Goal: Information Seeking & Learning: Compare options

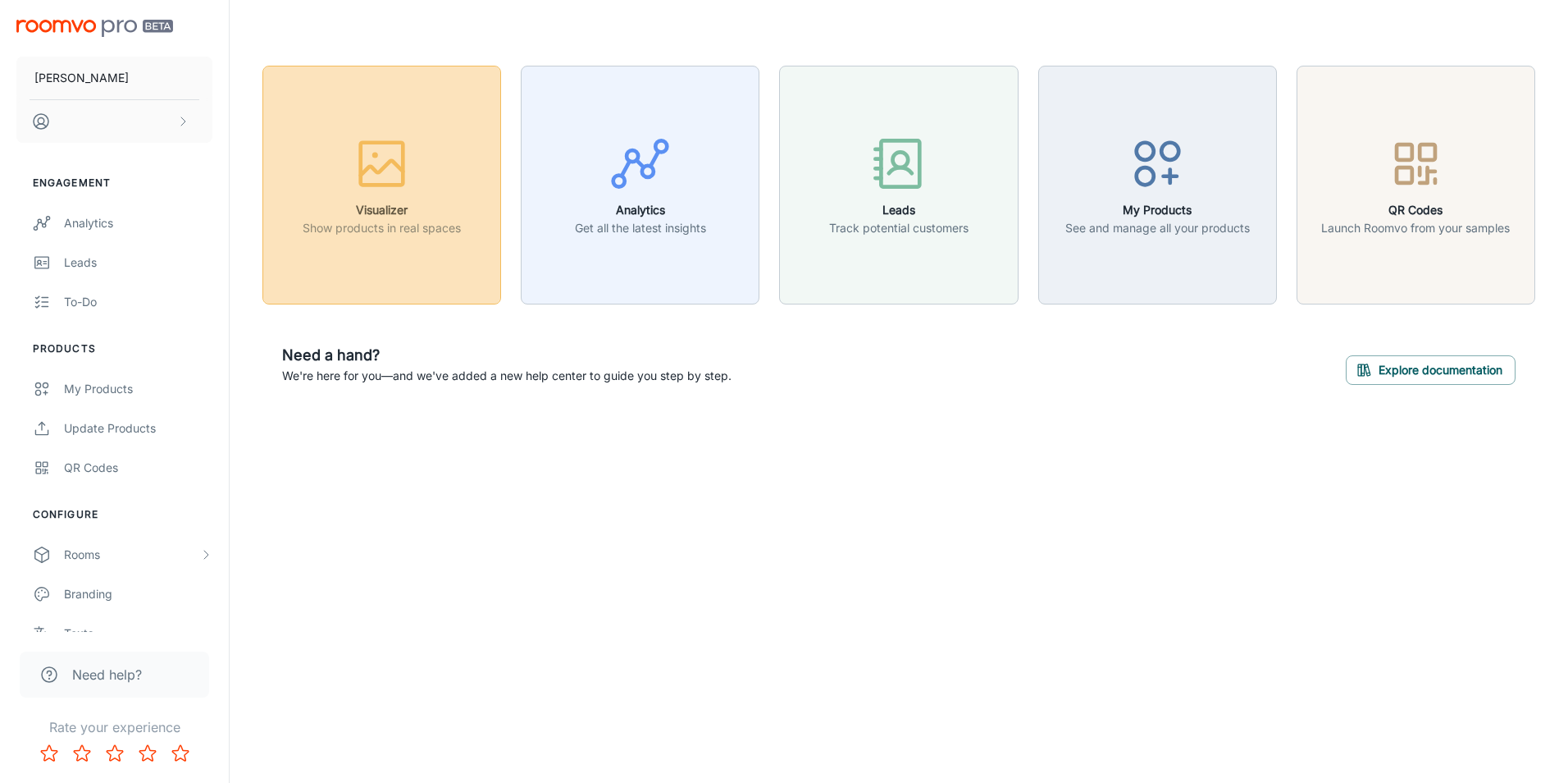
click at [385, 208] on h6 "Visualizer" at bounding box center [381, 210] width 159 height 18
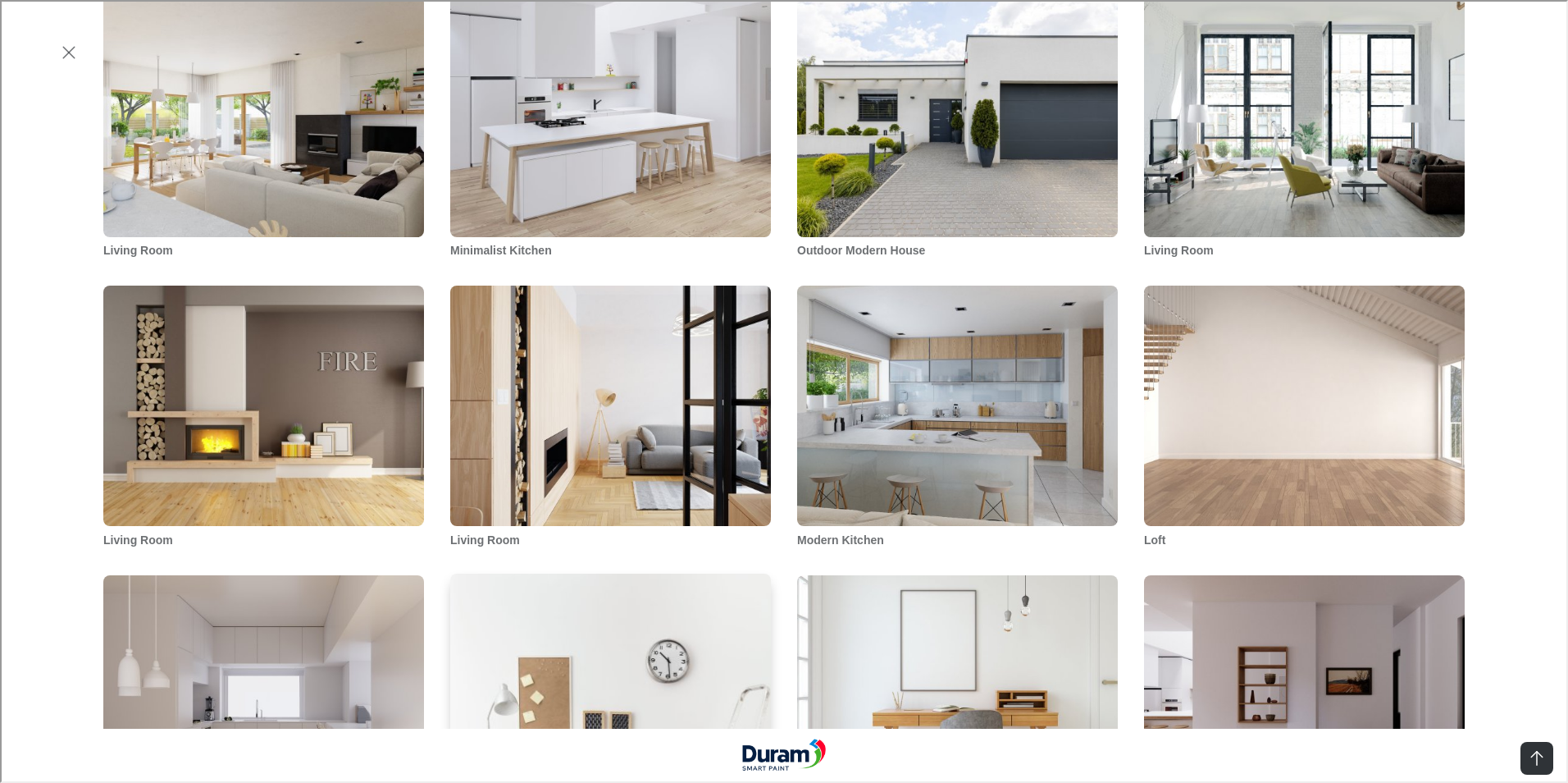
scroll to position [1478, 0]
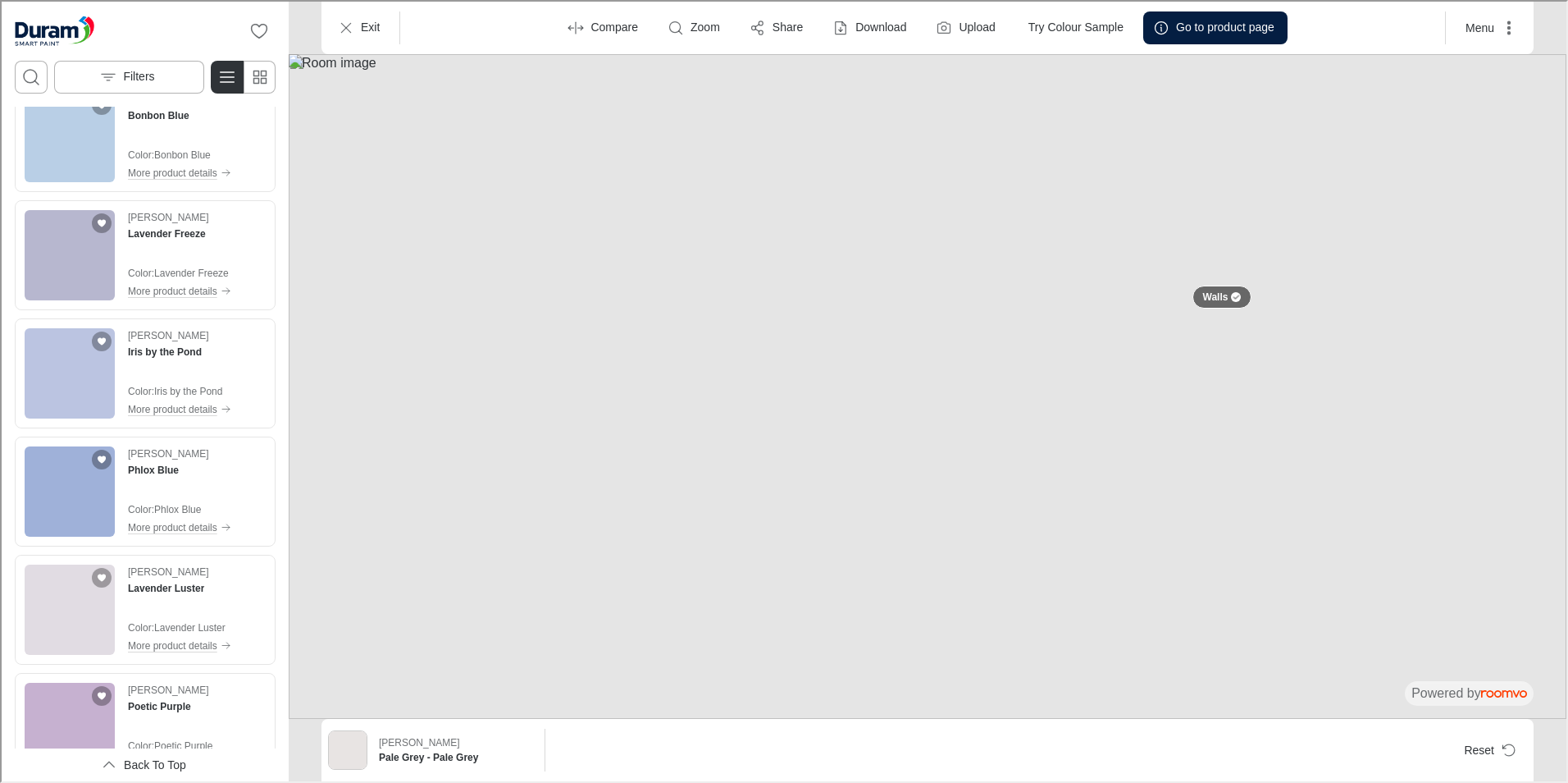
scroll to position [6156, 0]
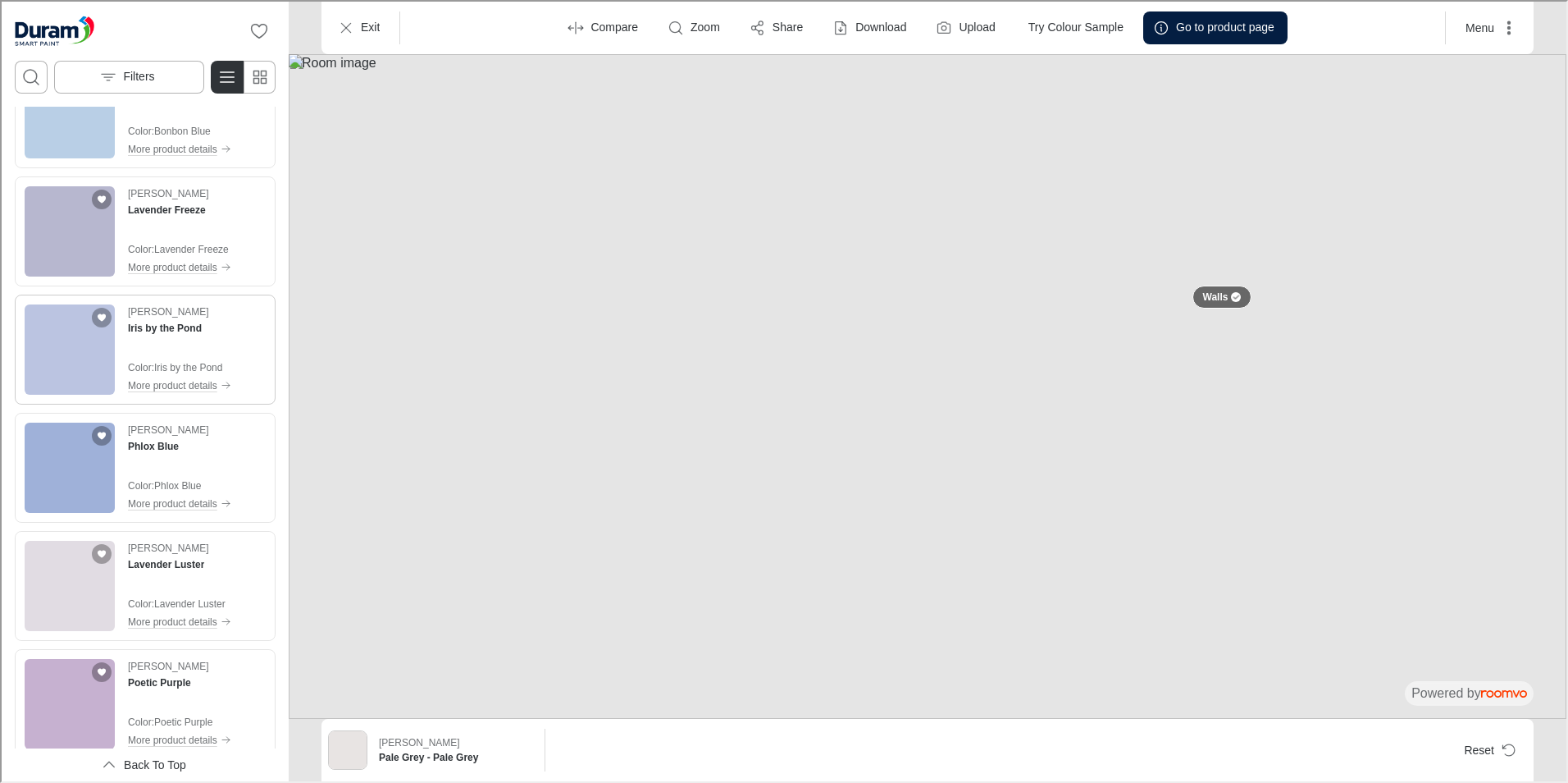
click at [101, 231] on img "See Lavender Freeze in the room" at bounding box center [68, 229] width 90 height 90
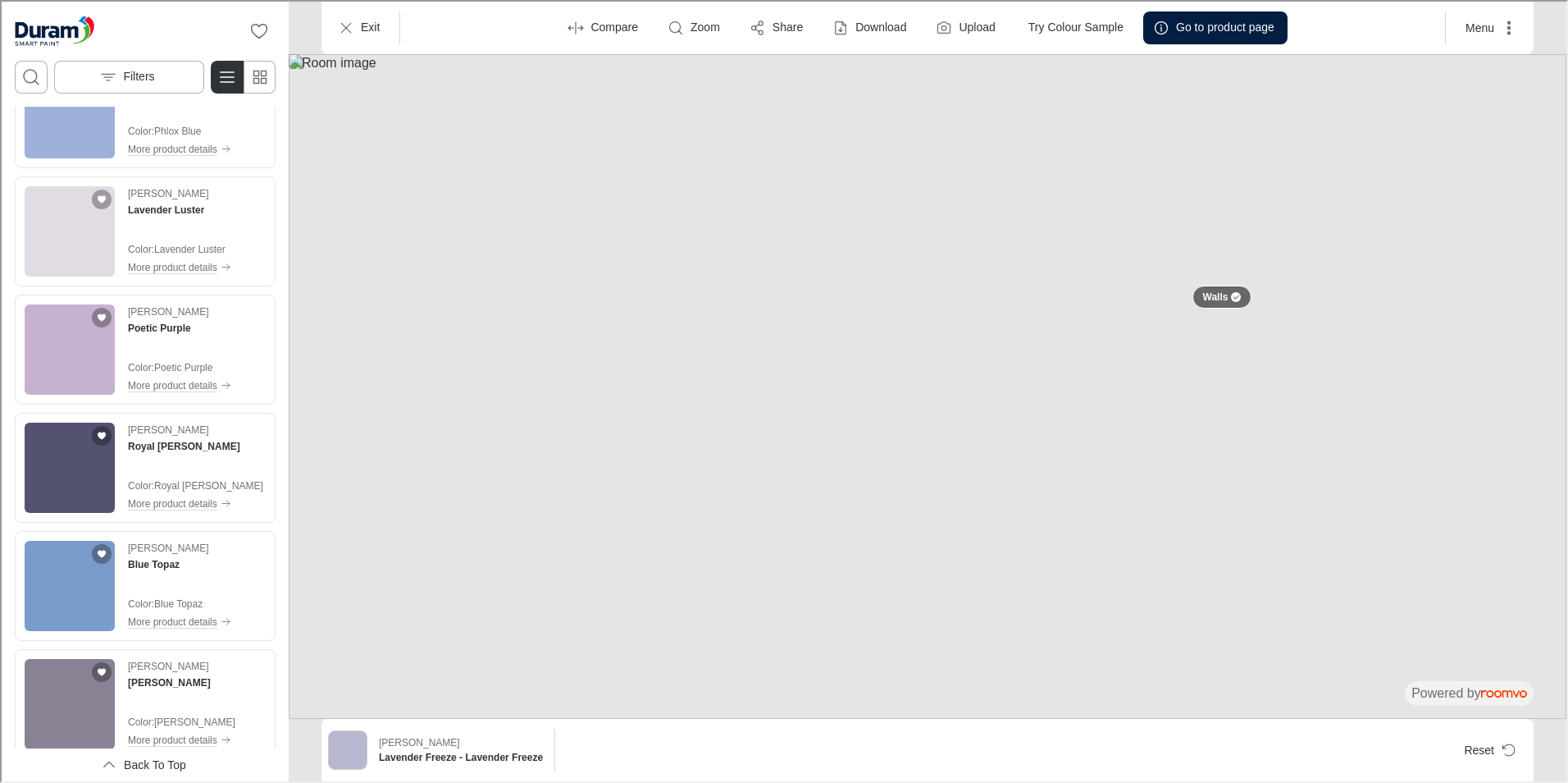
scroll to position [6738, 0]
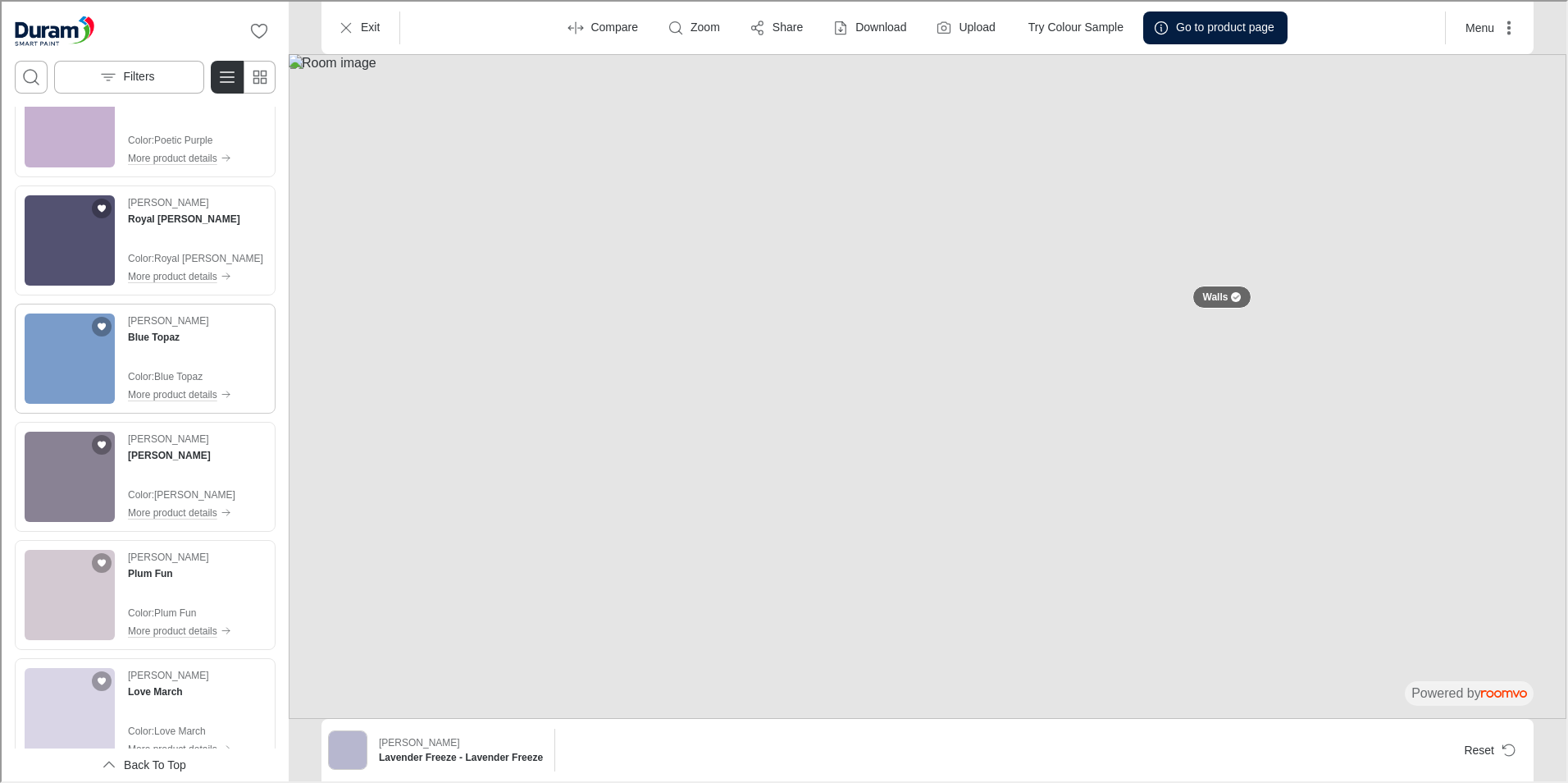
click at [82, 371] on img "See Blue Topaz in the room" at bounding box center [68, 357] width 90 height 90
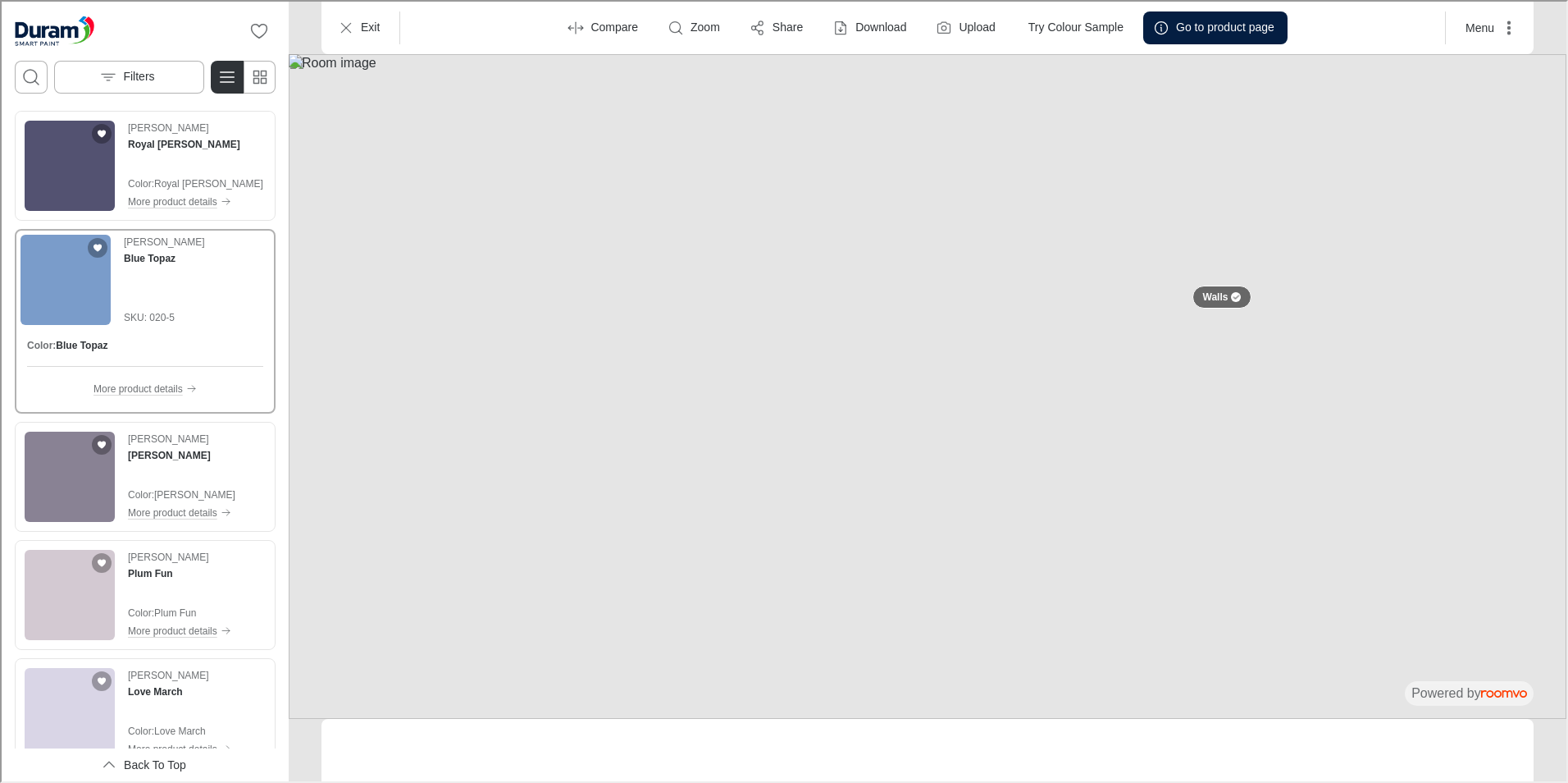
scroll to position [6663, 0]
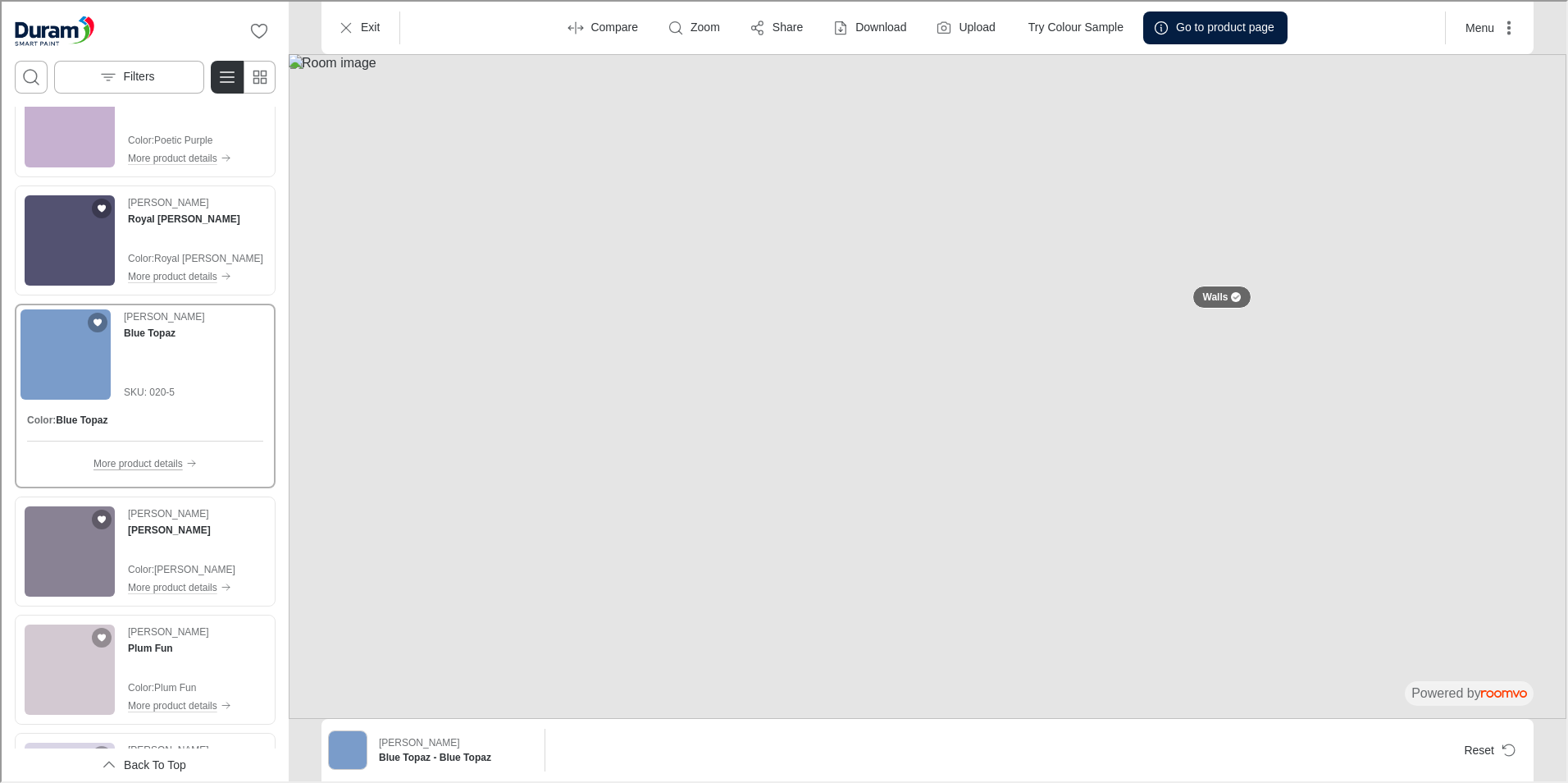
click at [151, 465] on p "More product details" at bounding box center [136, 462] width 89 height 15
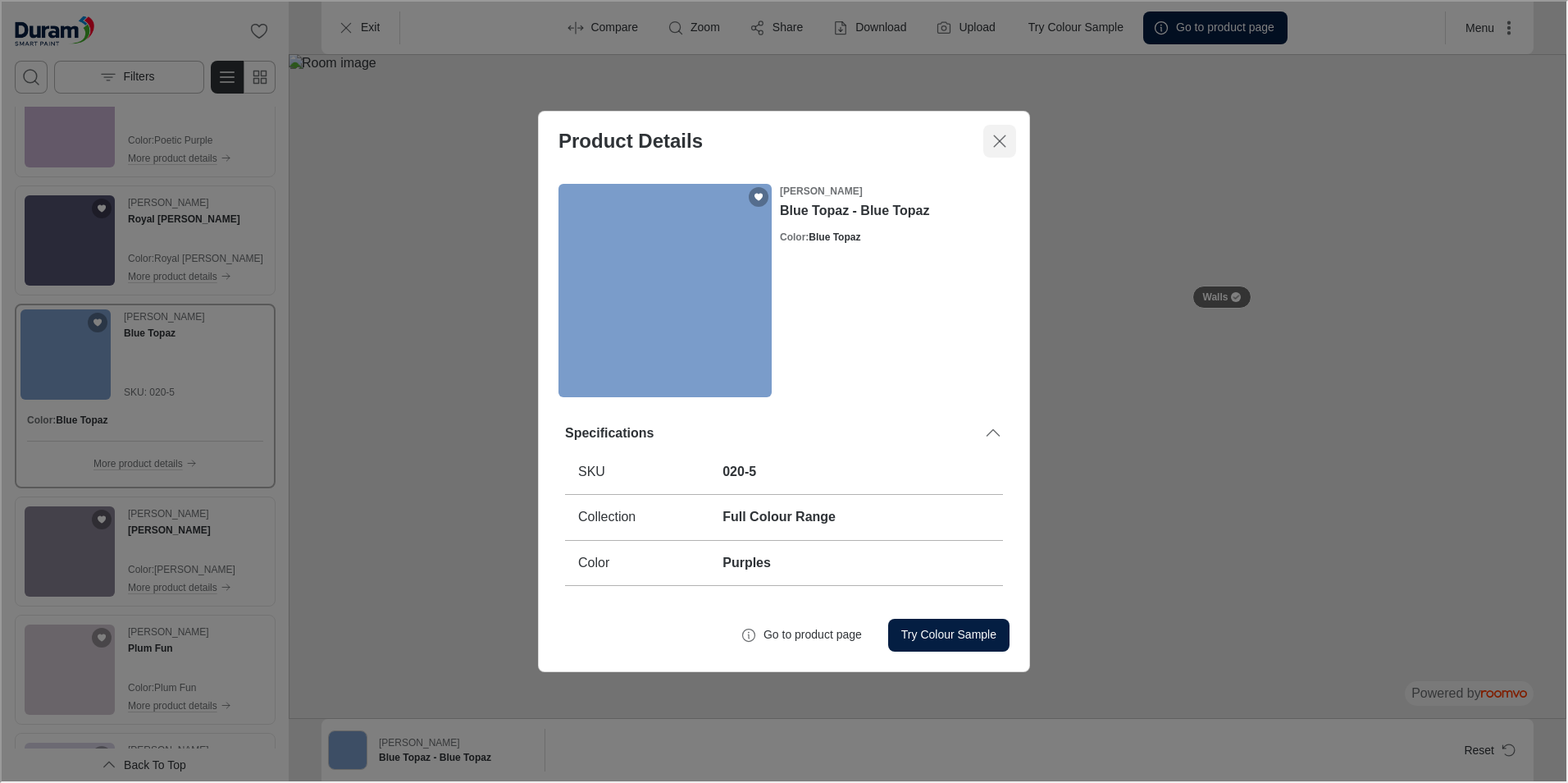
click at [993, 137] on icon "Close dialog" at bounding box center [998, 139] width 20 height 20
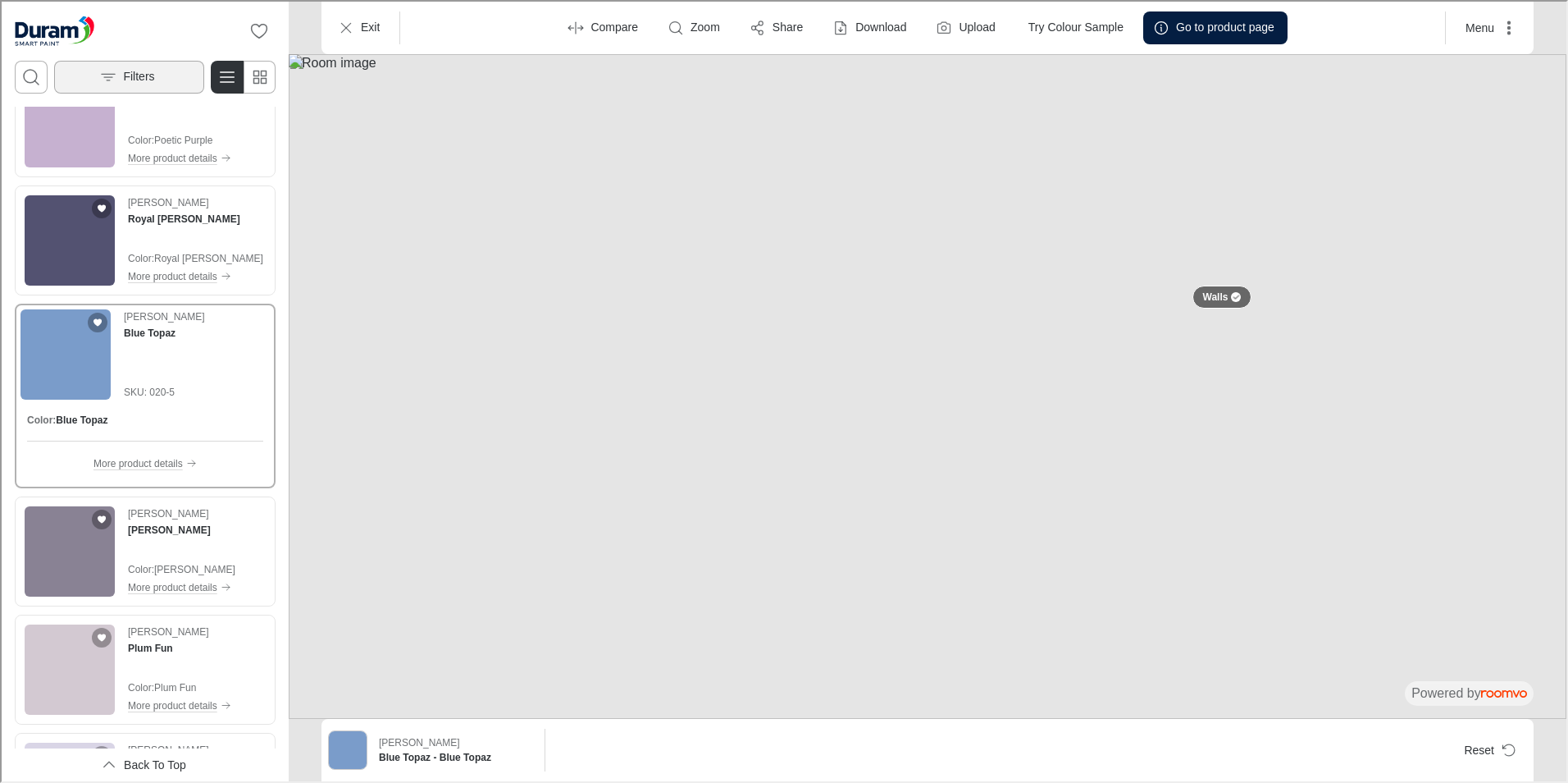
click at [156, 75] on button "Filters" at bounding box center [128, 75] width 150 height 33
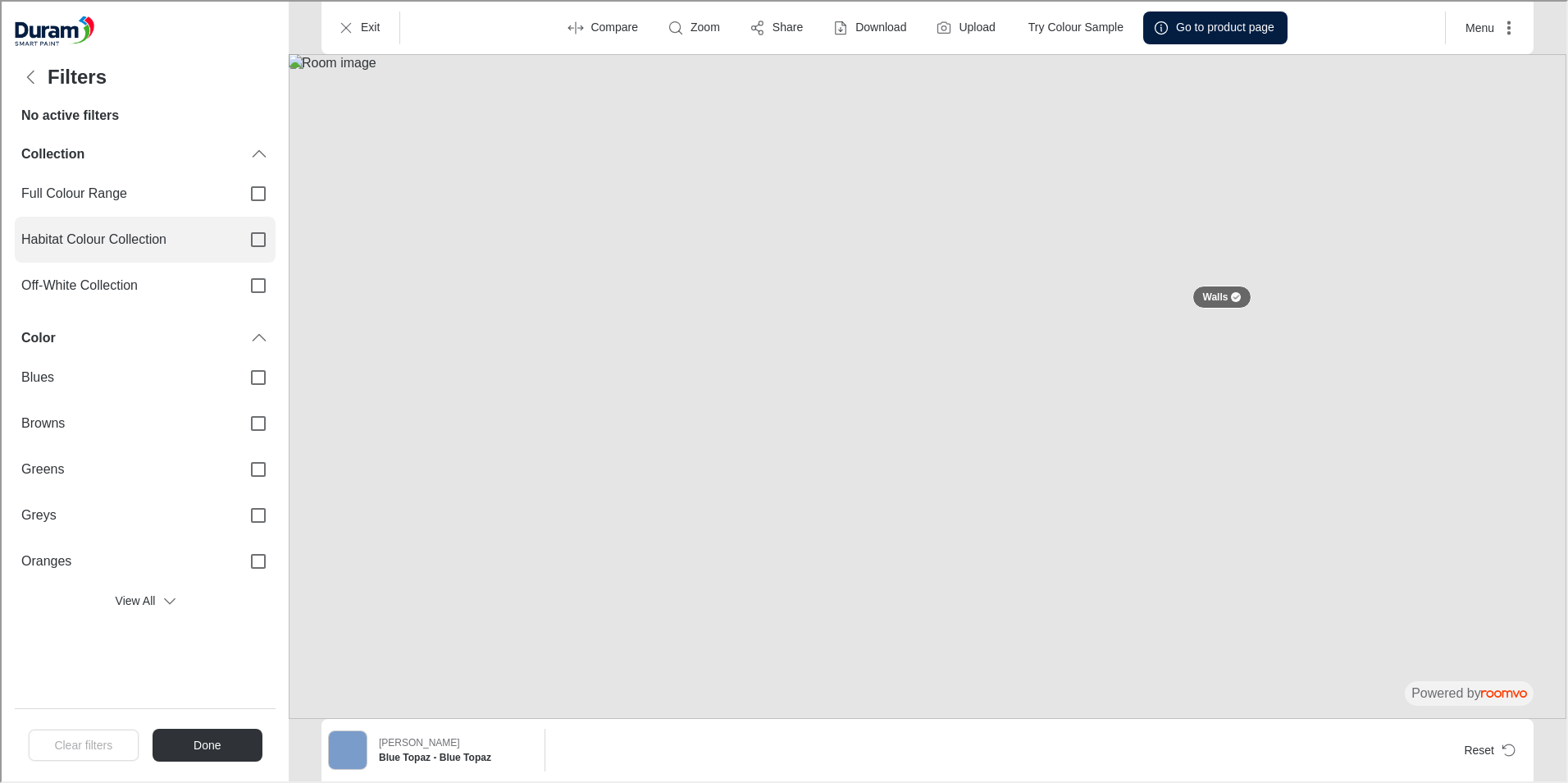
click at [131, 233] on span "Habitat Colour Collection" at bounding box center [123, 238] width 207 height 18
click at [240, 233] on input "Habitat Colour Collection" at bounding box center [256, 238] width 35 height 35
checkbox input "true"
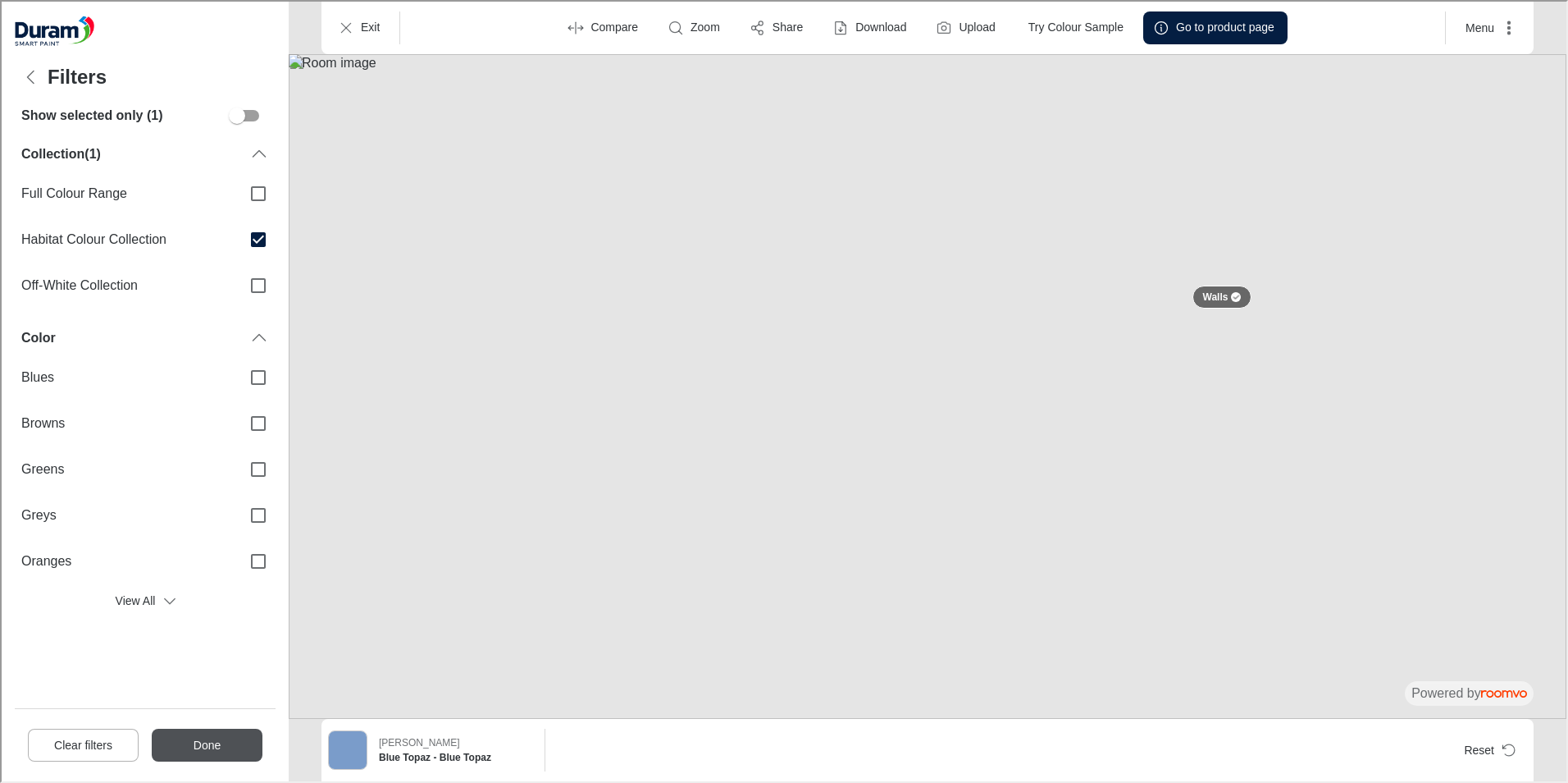
click at [221, 748] on button "Done" at bounding box center [206, 744] width 111 height 33
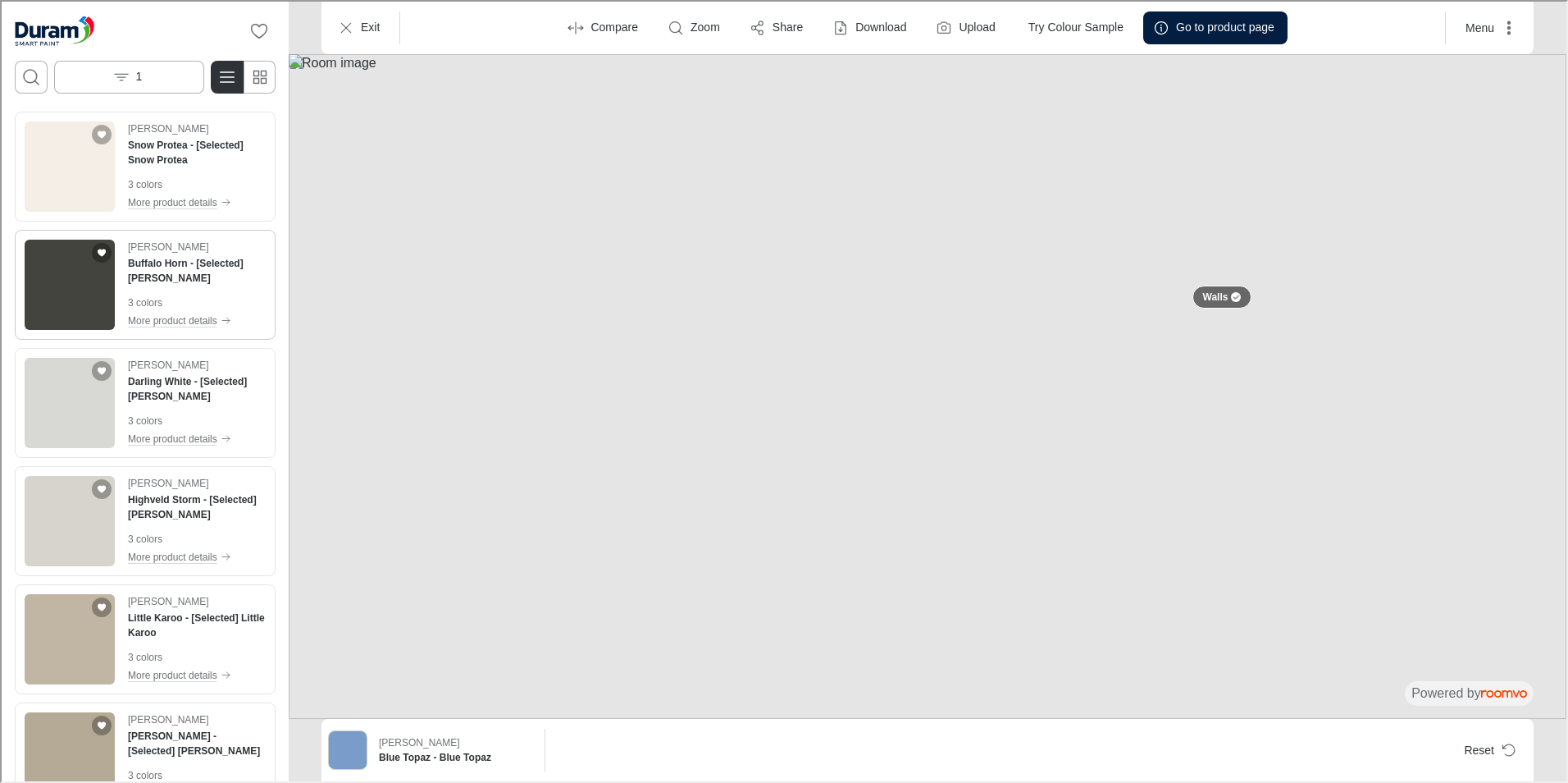
click at [68, 304] on img "See Buffalo Horn in the room" at bounding box center [68, 283] width 90 height 90
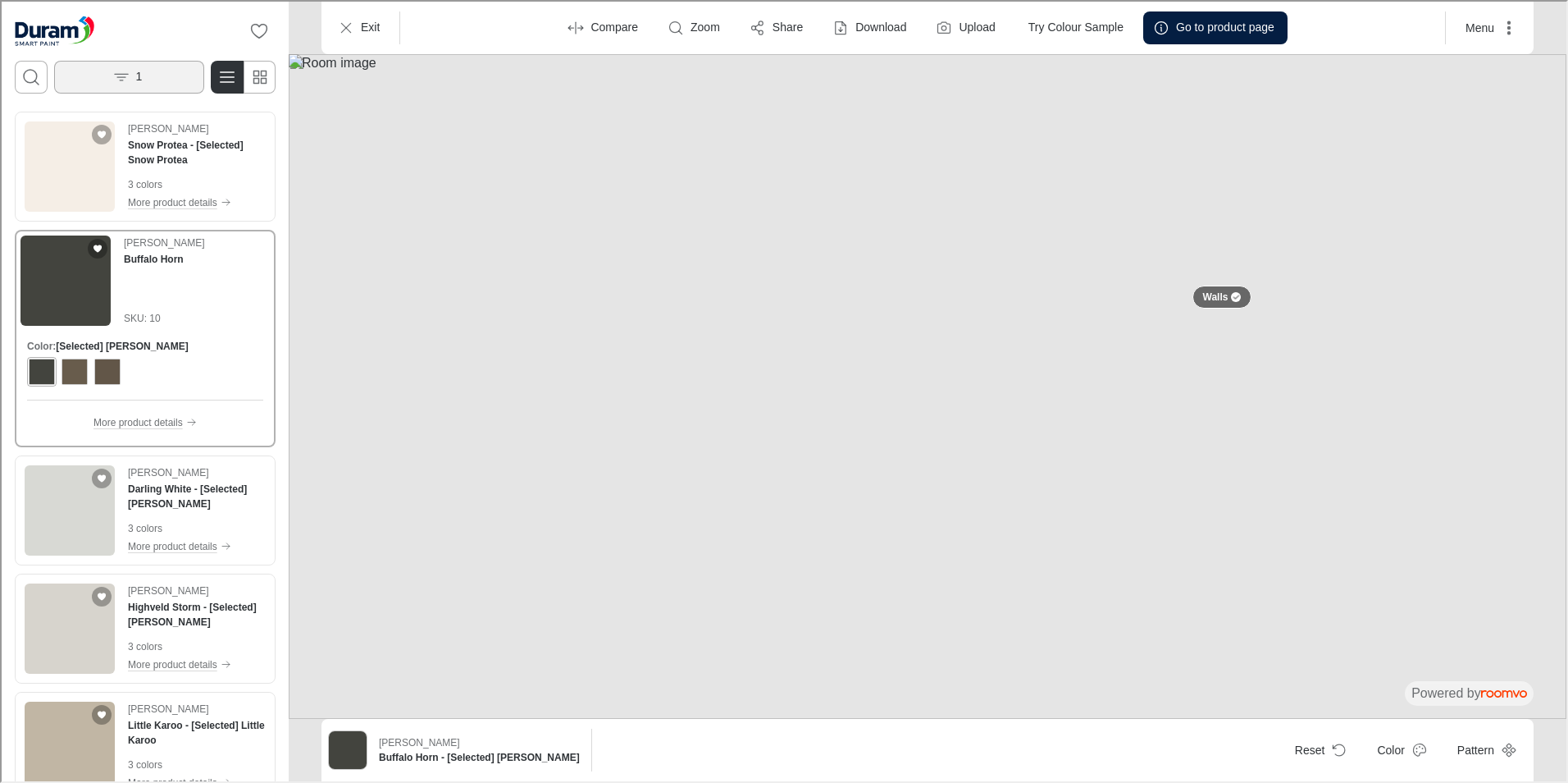
click at [147, 67] on button "1" at bounding box center [128, 75] width 150 height 33
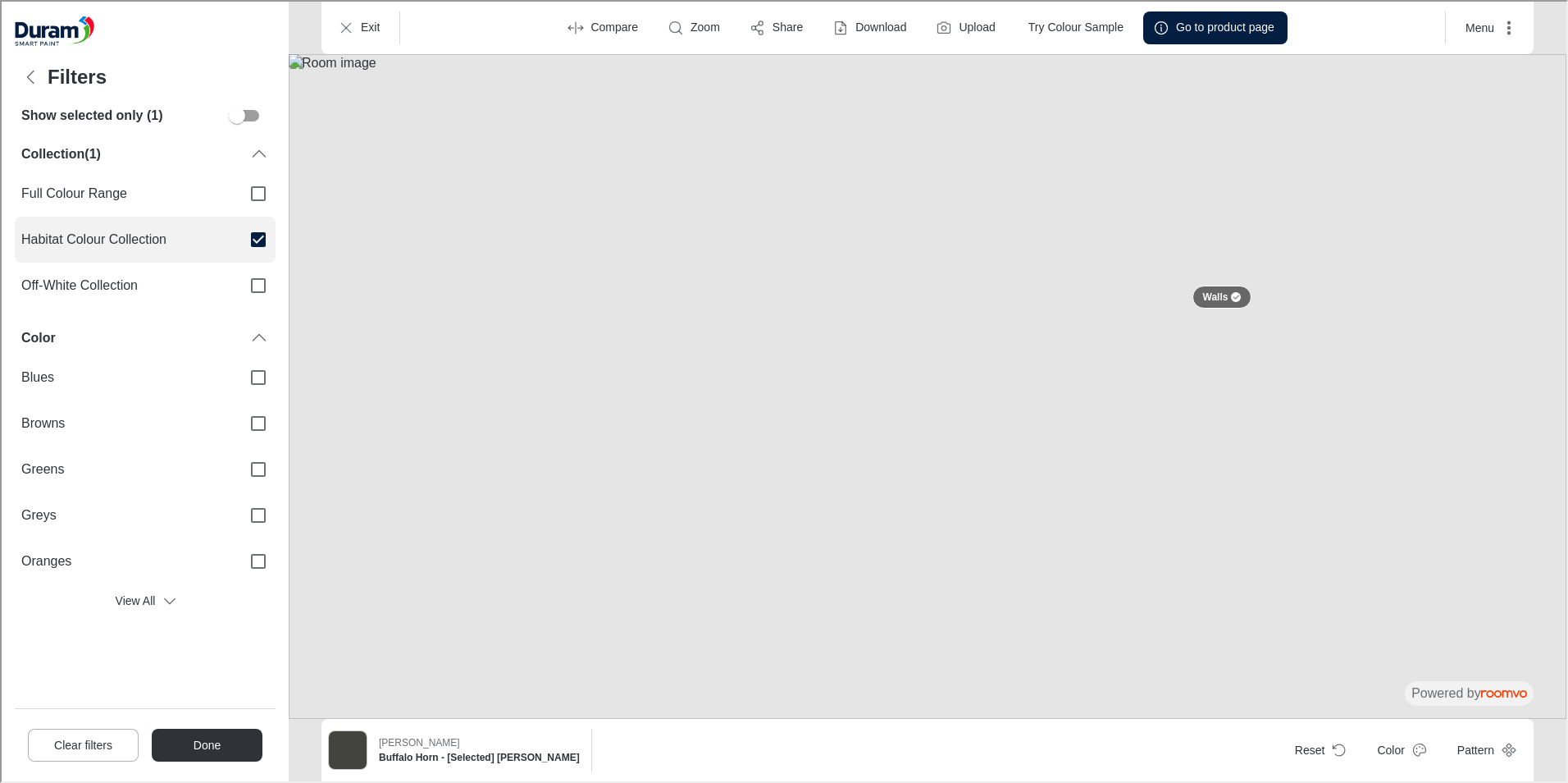
click at [261, 234] on input "Habitat Colour Collection" at bounding box center [256, 238] width 35 height 35
checkbox input "false"
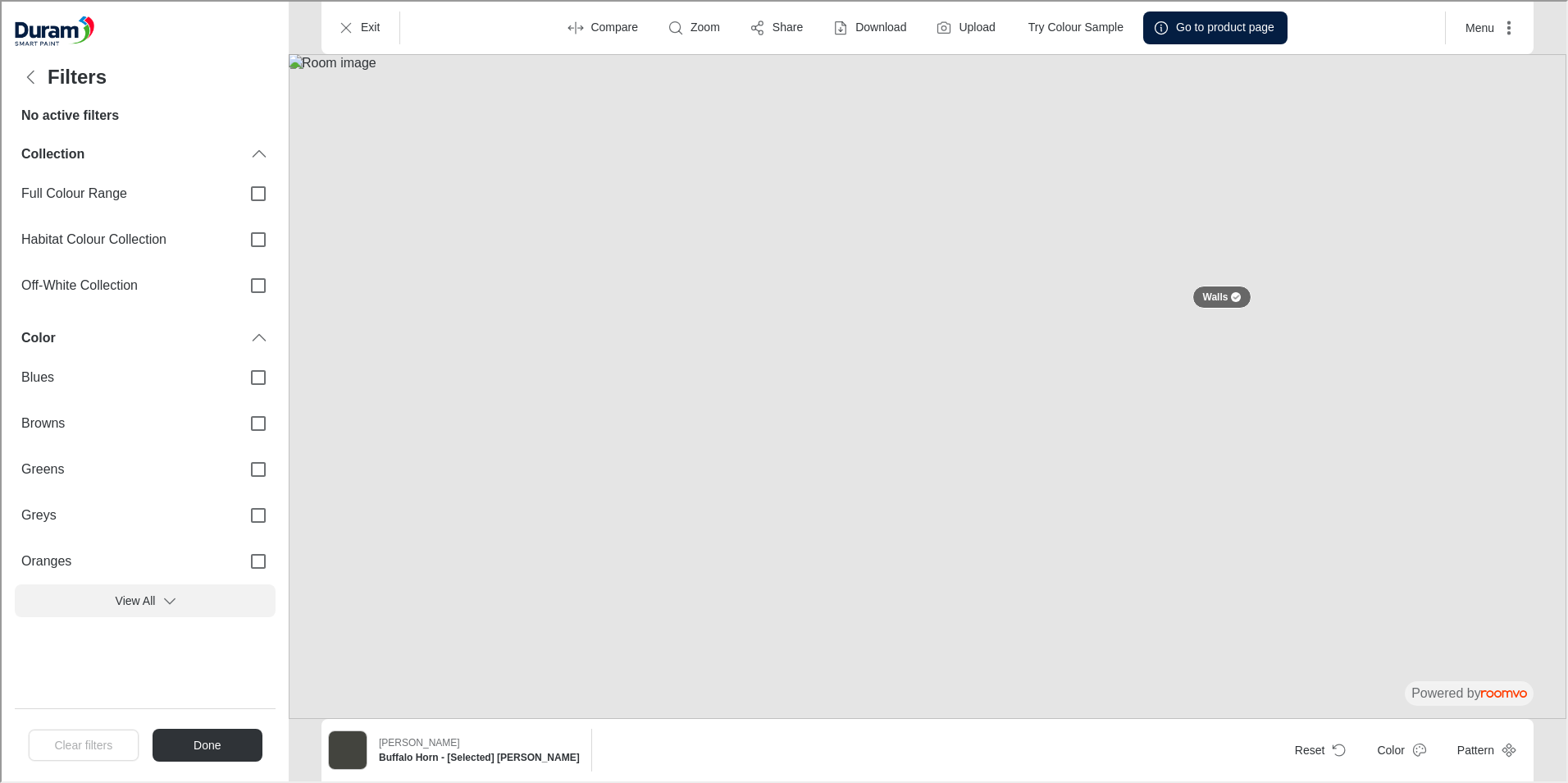
click at [163, 587] on button "View All" at bounding box center [144, 599] width 261 height 33
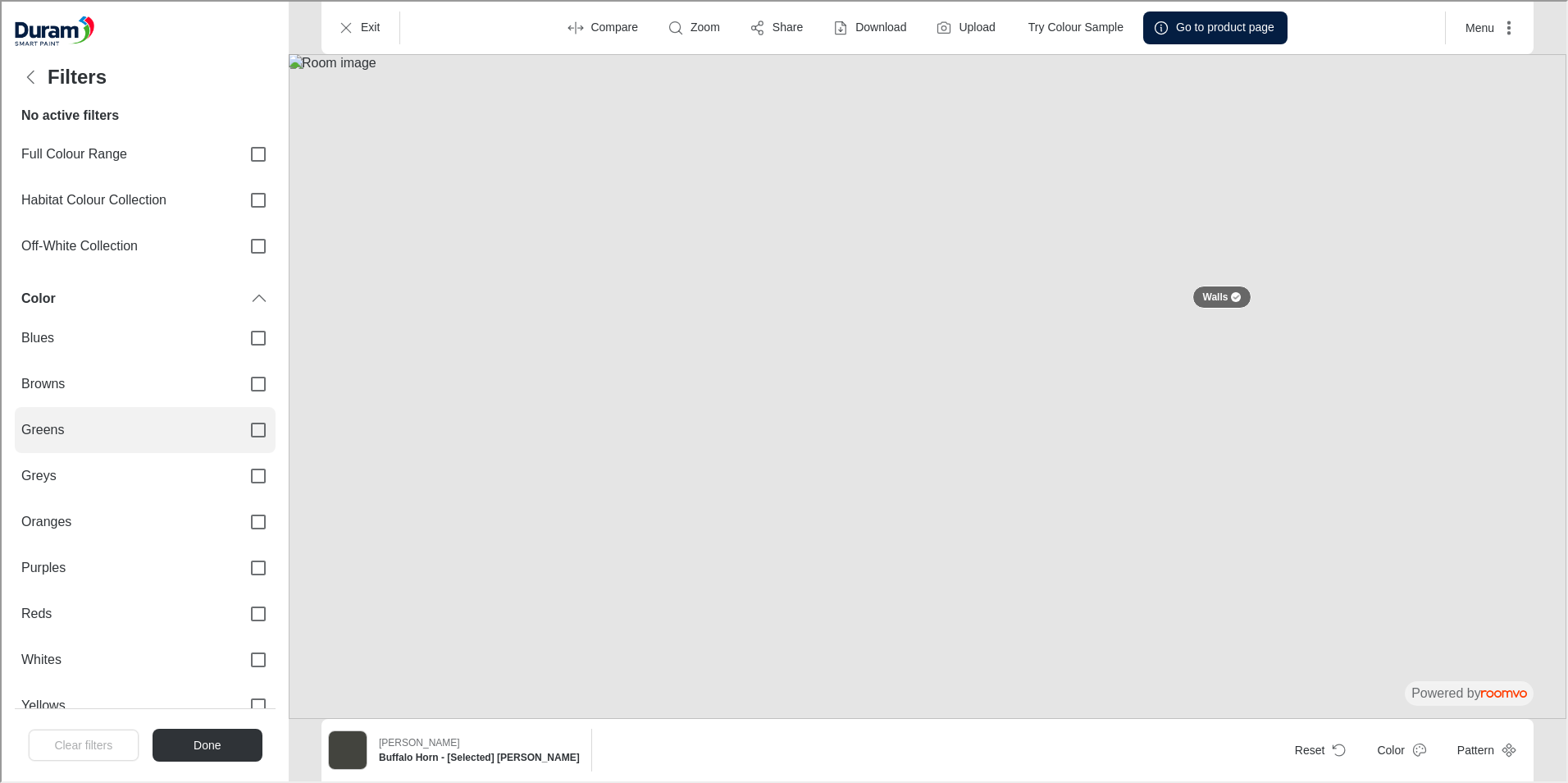
scroll to position [60, 0]
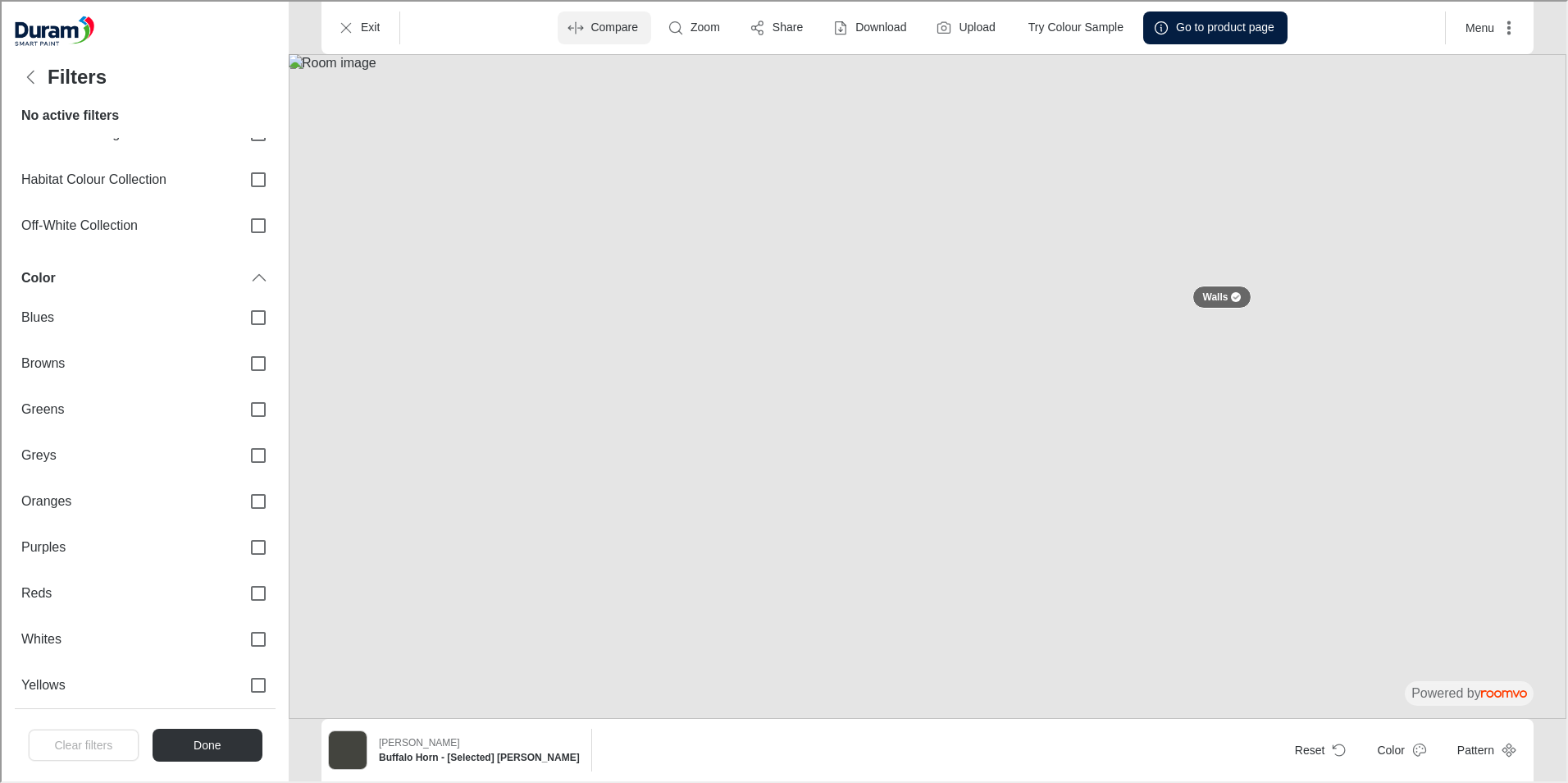
click at [589, 22] on p "Compare" at bounding box center [613, 25] width 48 height 16
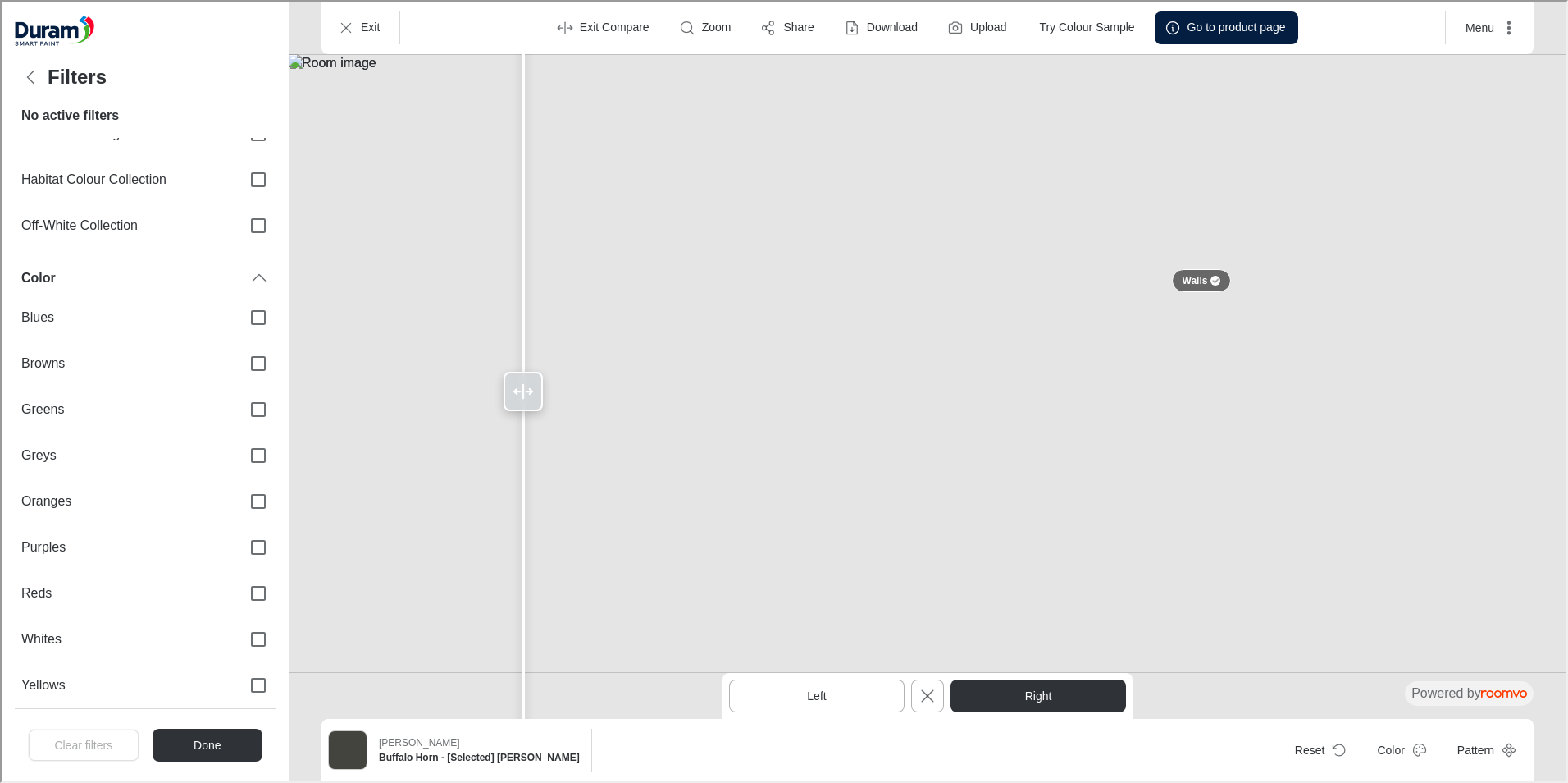
drag, startPoint x: 829, startPoint y: 386, endPoint x: 518, endPoint y: 314, distance: 319.2
click at [520, 324] on div at bounding box center [521, 389] width 26 height 779
click at [1503, 36] on button "Menu" at bounding box center [1488, 25] width 74 height 33
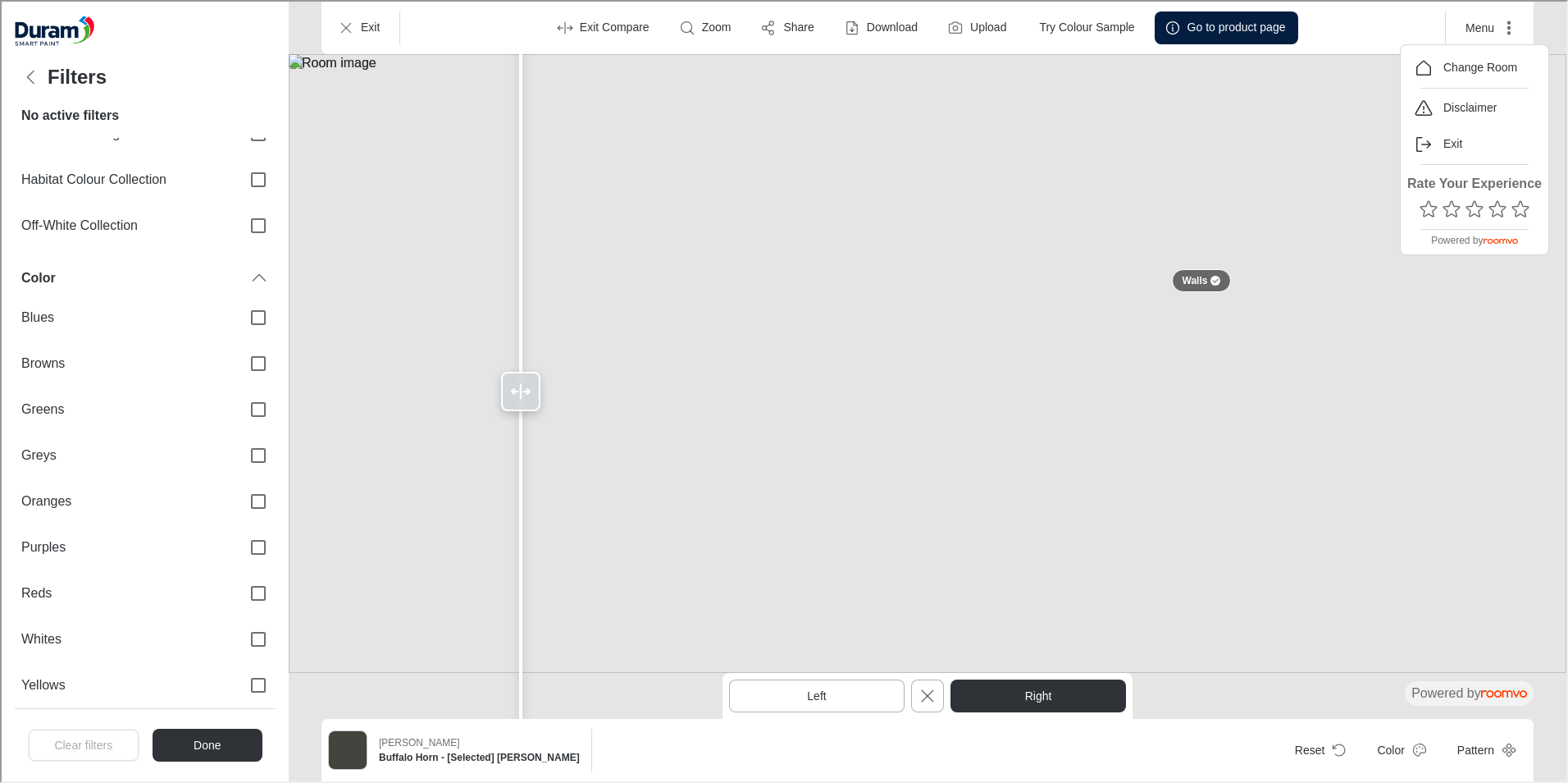
click at [1522, 363] on div at bounding box center [783, 389] width 1565 height 779
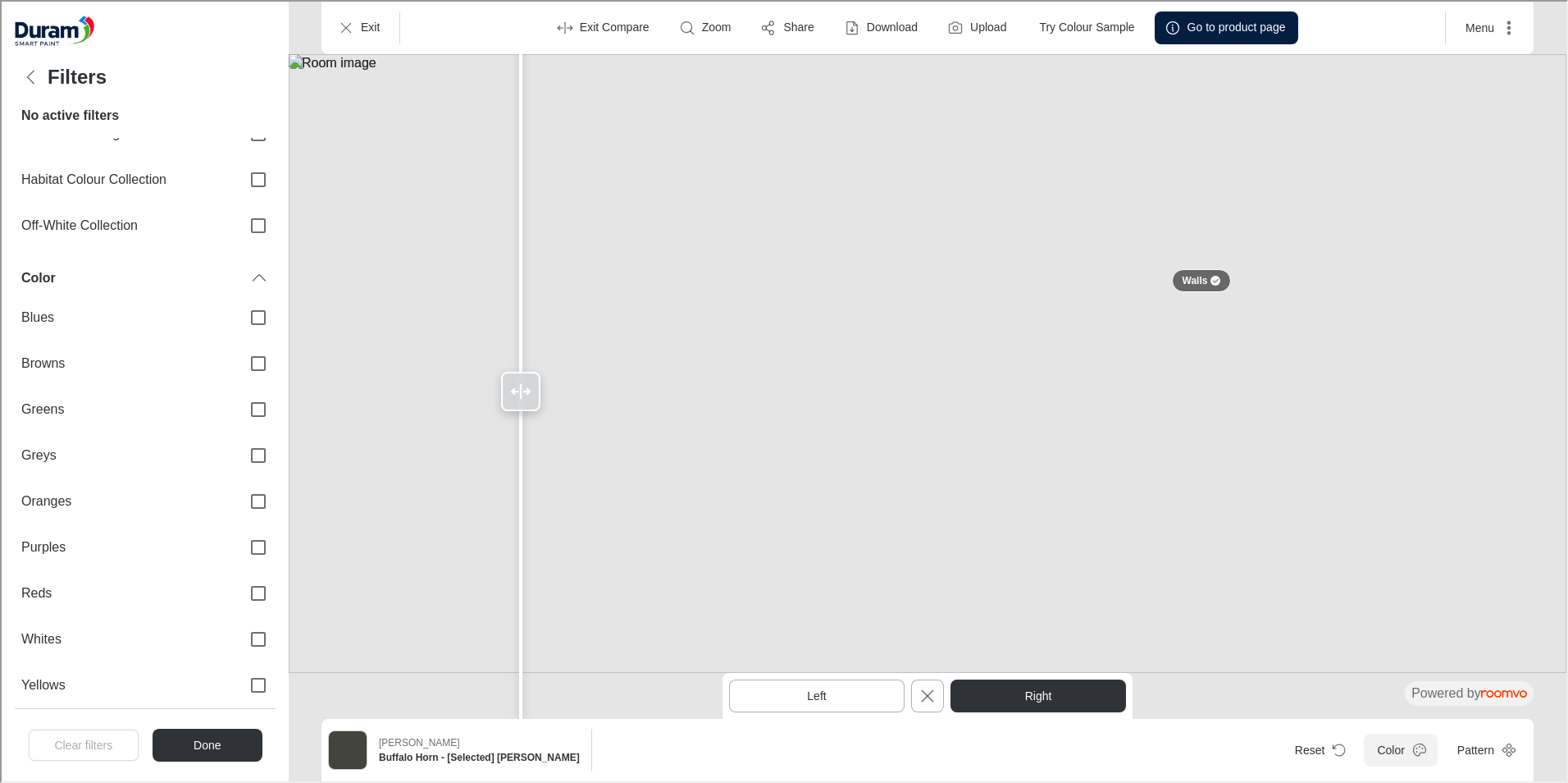
click at [1394, 747] on button "Color" at bounding box center [1399, 748] width 73 height 33
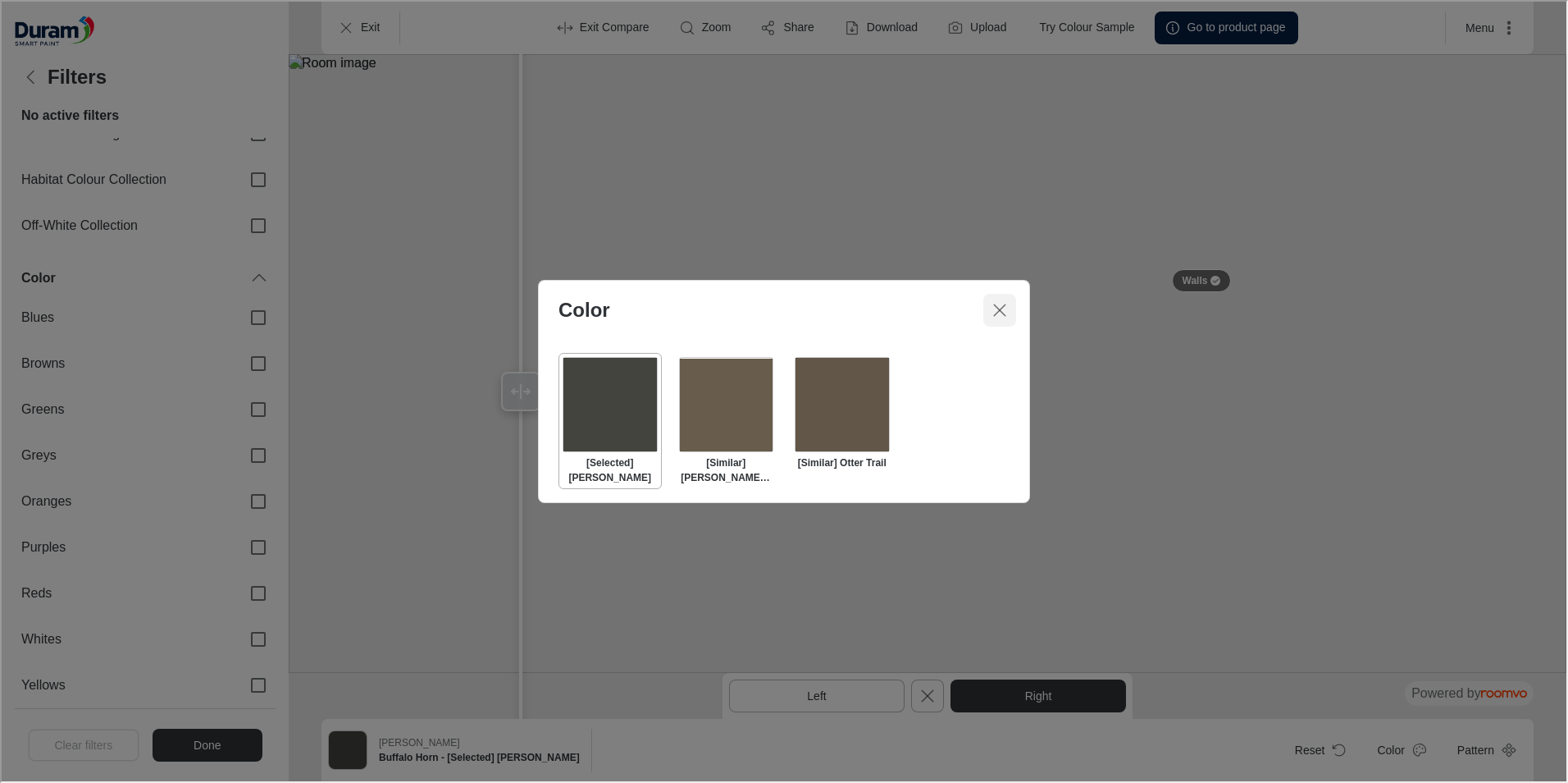
click at [1000, 314] on icon "Close dialog" at bounding box center [998, 308] width 20 height 20
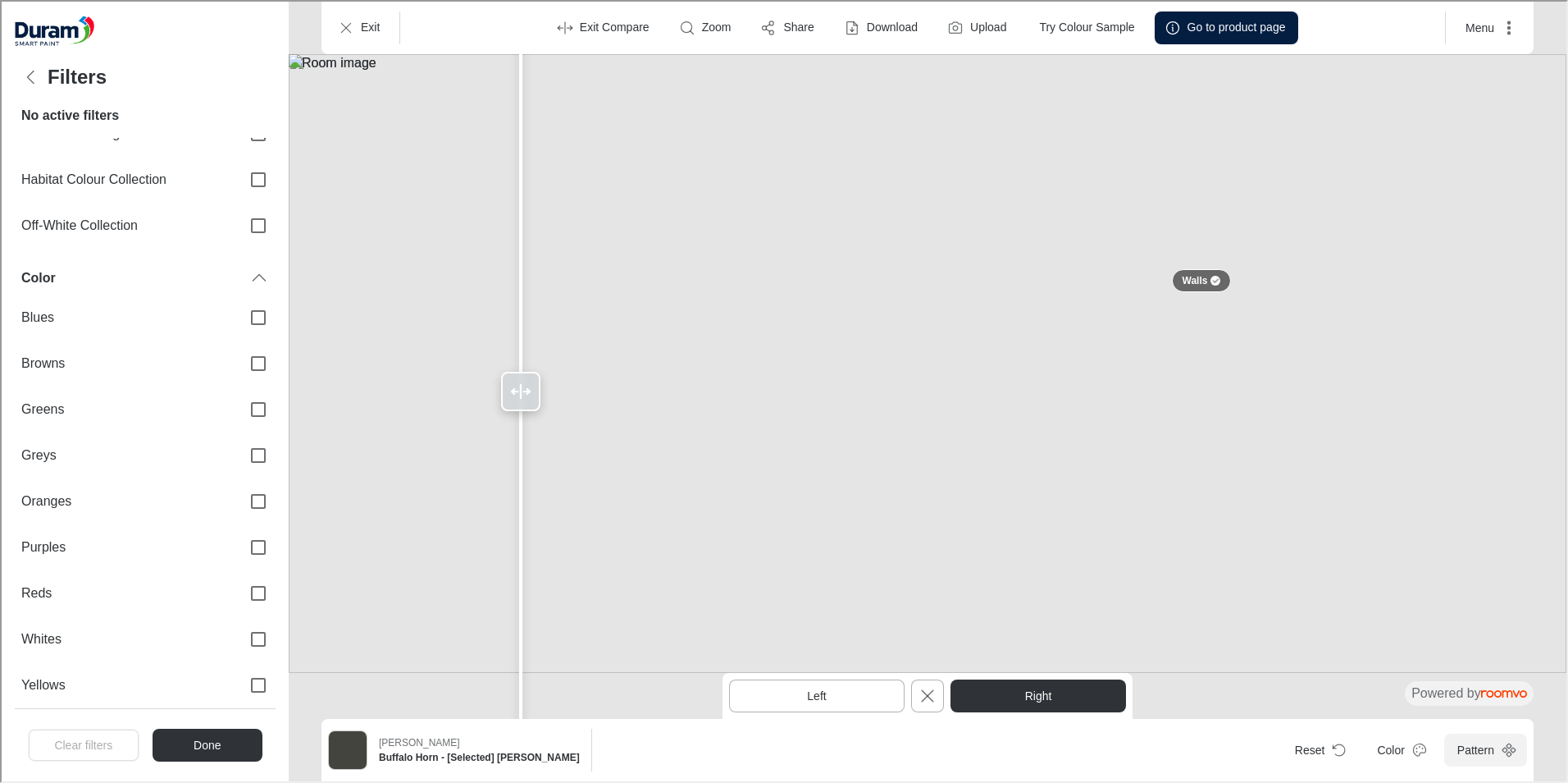
click at [1481, 744] on button "Pattern" at bounding box center [1484, 748] width 83 height 33
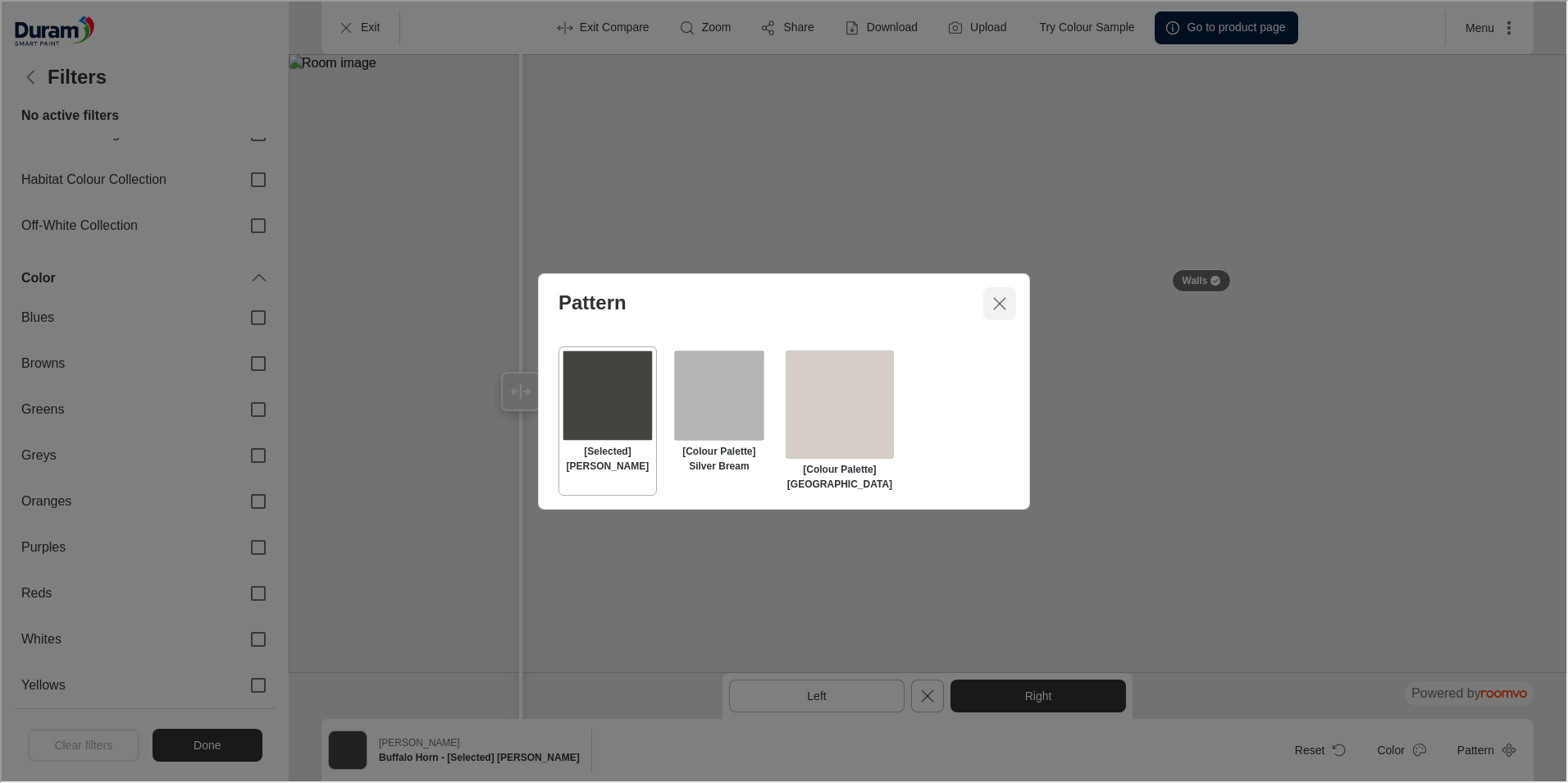
click at [1001, 307] on line "Close dialog" at bounding box center [998, 302] width 11 height 11
